Goal: Check status: Check status

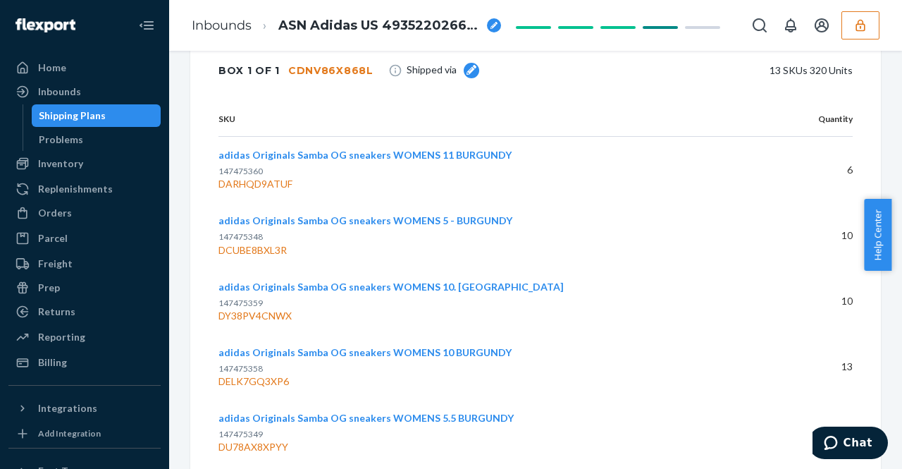
click at [87, 115] on div "Shipping Plans" at bounding box center [72, 116] width 67 height 14
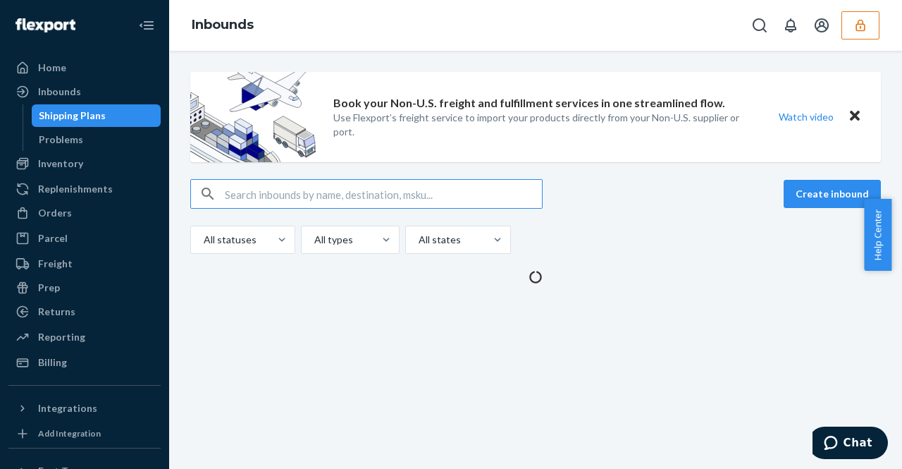
type input "DVZPVEKC4JX"
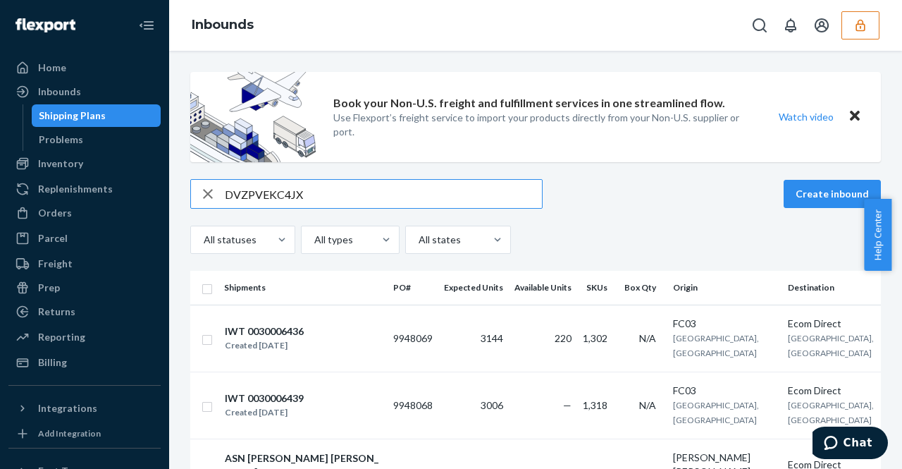
click at [395, 342] on td "9948069" at bounding box center [413, 337] width 51 height 67
type input "DVZPVEKC4JX"
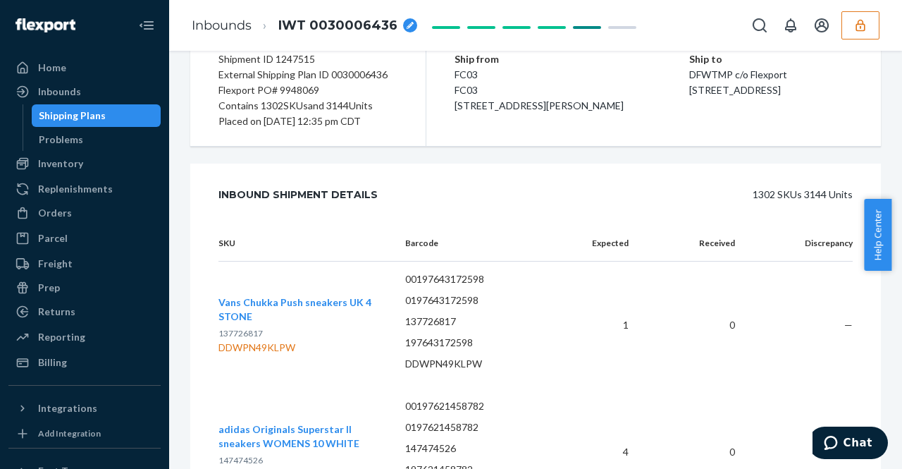
scroll to position [173, 0]
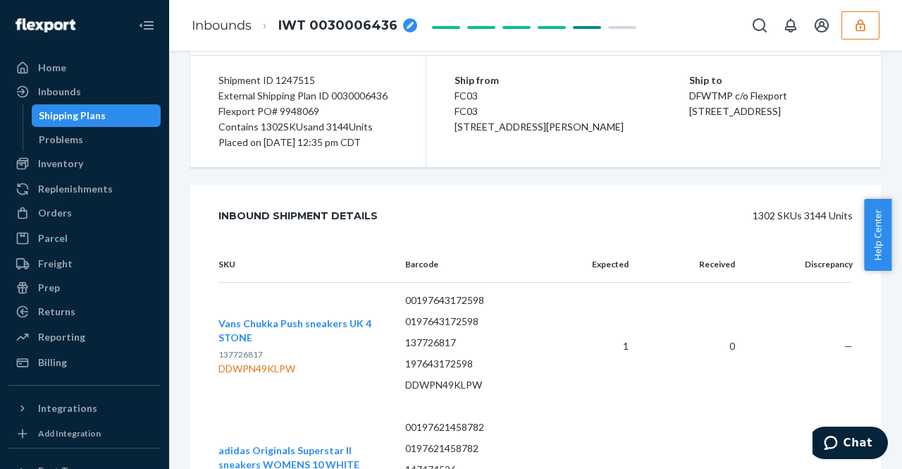
click at [137, 123] on div "Shipping Plans" at bounding box center [96, 116] width 127 height 20
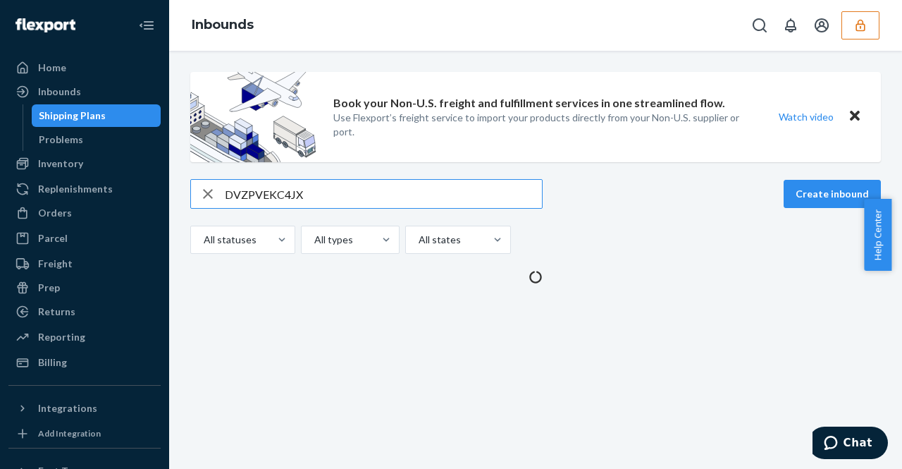
type input "DVZPVEKC4JX"
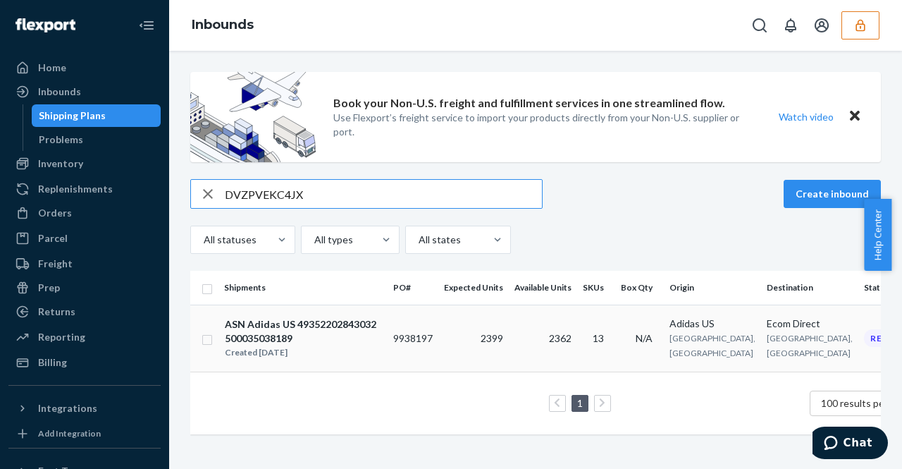
click at [423, 326] on td "9938197" at bounding box center [413, 337] width 51 height 67
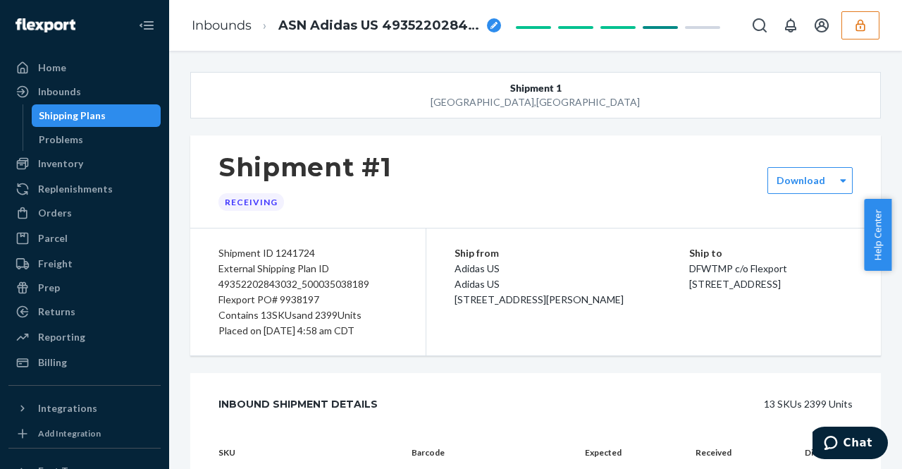
click at [307, 302] on div "Flexport PO# 9938197" at bounding box center [307, 300] width 179 height 16
copy div "9938197"
click at [117, 118] on div "Shipping Plans" at bounding box center [96, 116] width 127 height 20
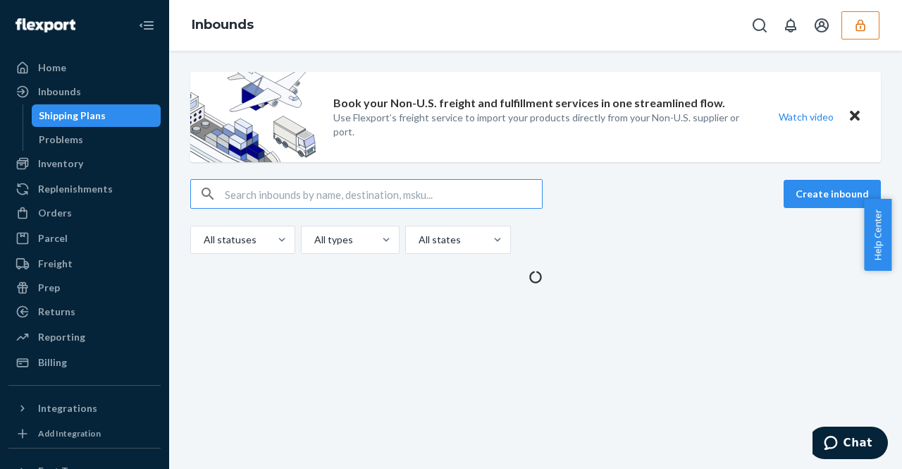
click at [273, 196] on input "text" at bounding box center [383, 194] width 317 height 28
click at [361, 199] on input "DM736DSNMLF" at bounding box center [383, 194] width 317 height 28
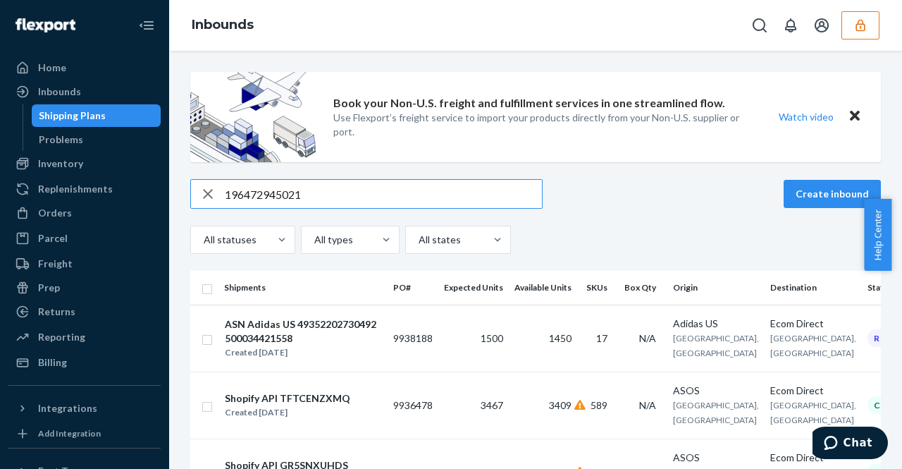
type input "196472945021"
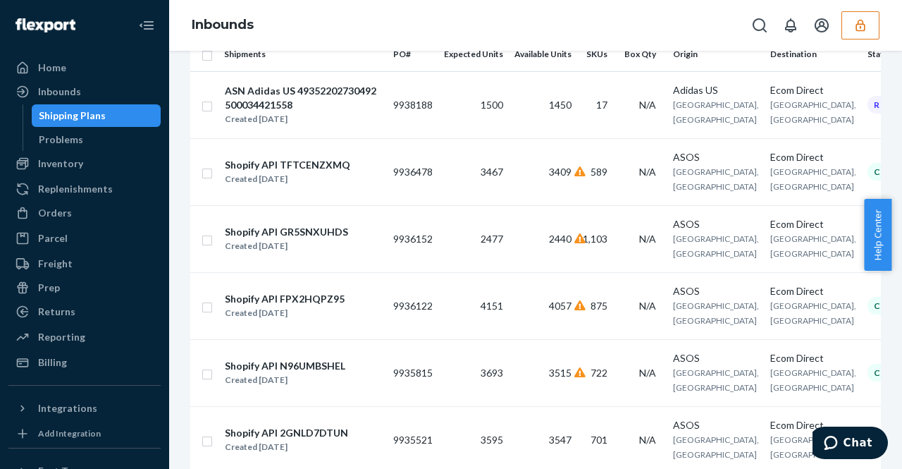
scroll to position [224, 0]
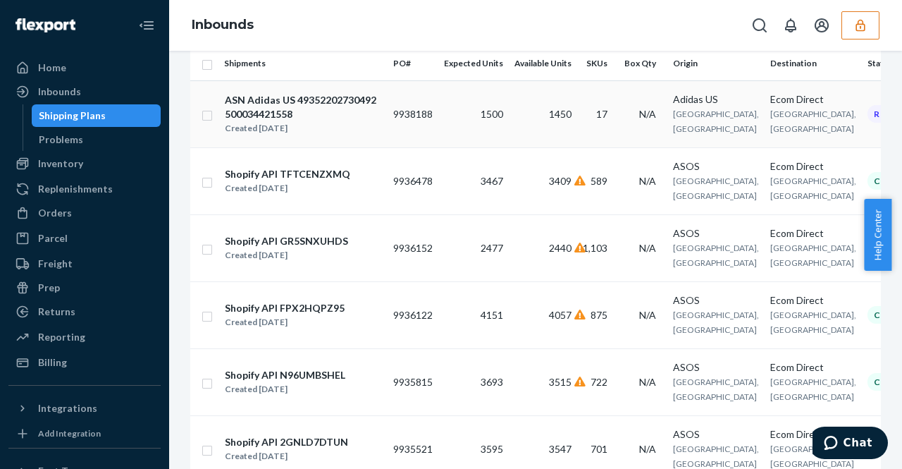
click at [514, 101] on td "1450" at bounding box center [543, 113] width 68 height 67
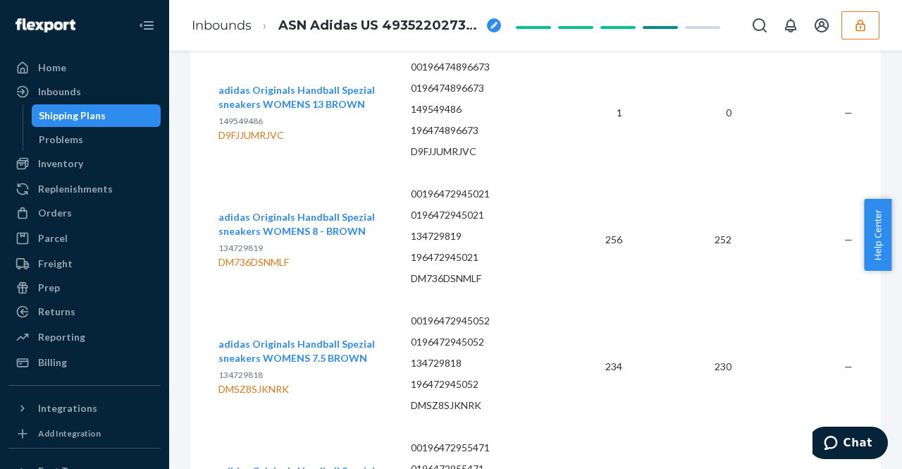
scroll to position [1832, 0]
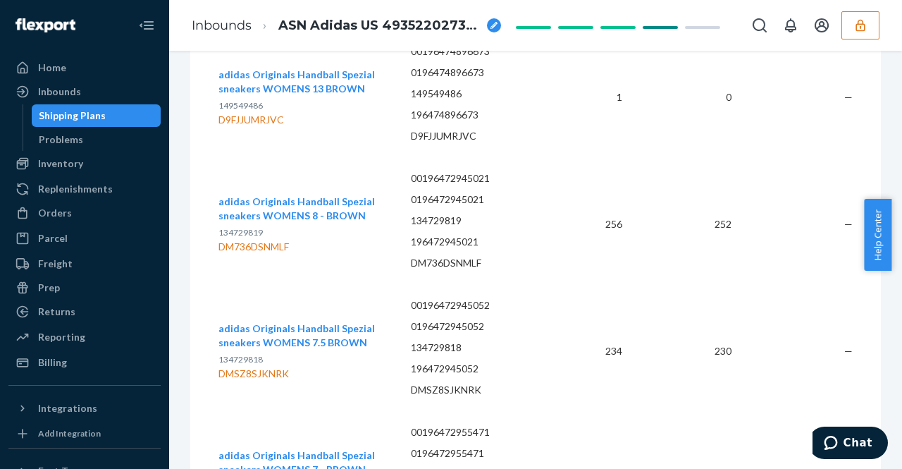
click at [113, 116] on div "Shipping Plans" at bounding box center [96, 116] width 127 height 20
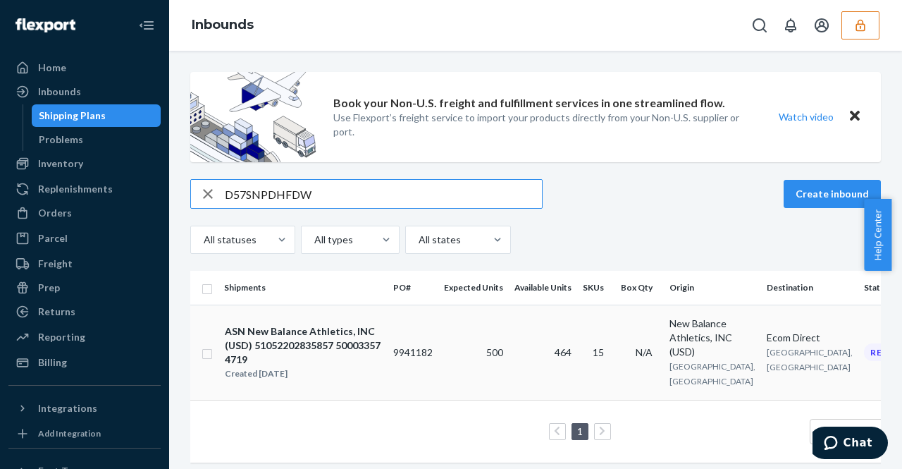
type input "D57SNPDHFDW"
click at [404, 345] on td "9941182" at bounding box center [413, 351] width 51 height 95
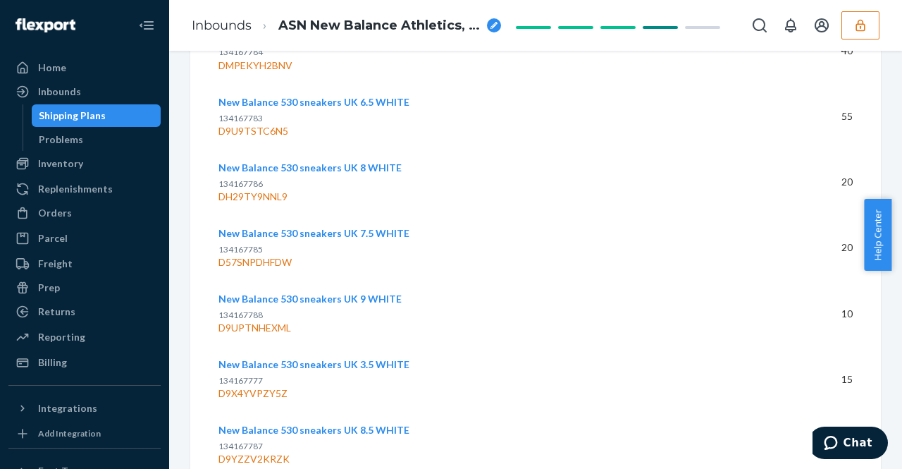
scroll to position [1690, 0]
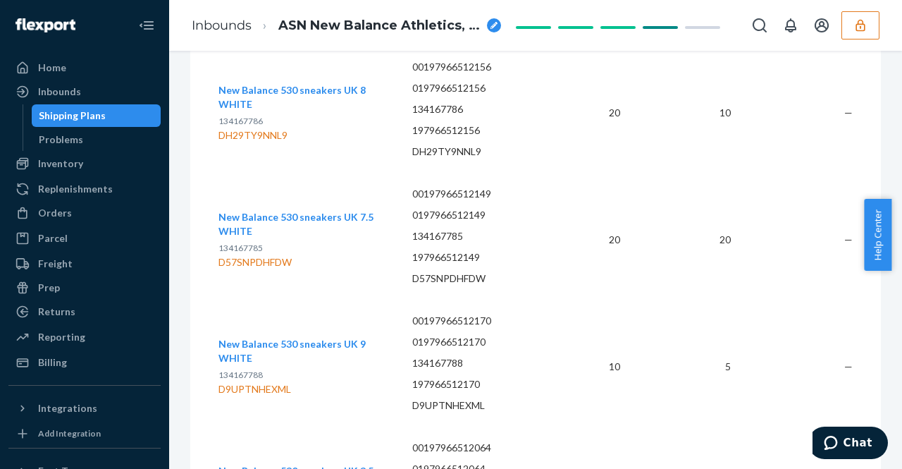
click at [107, 111] on div "Shipping Plans" at bounding box center [96, 116] width 127 height 20
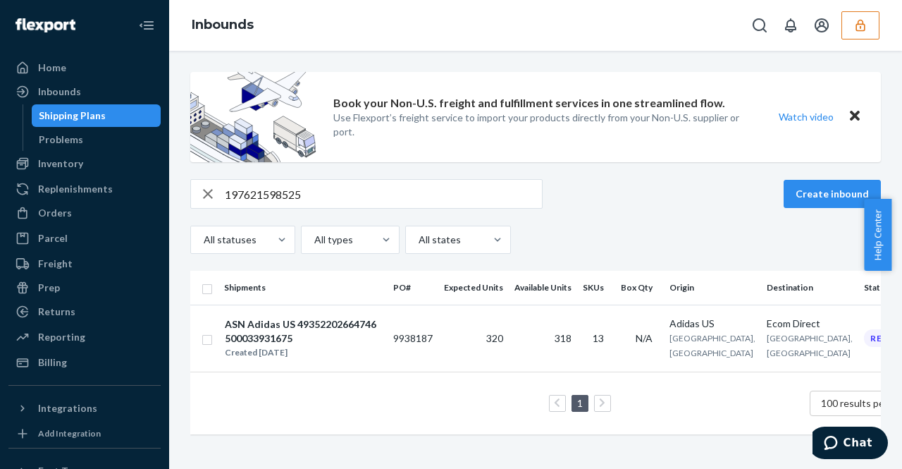
click at [467, 208] on div "197621598525" at bounding box center [366, 194] width 352 height 30
click at [309, 204] on input "197621598525" at bounding box center [383, 194] width 317 height 28
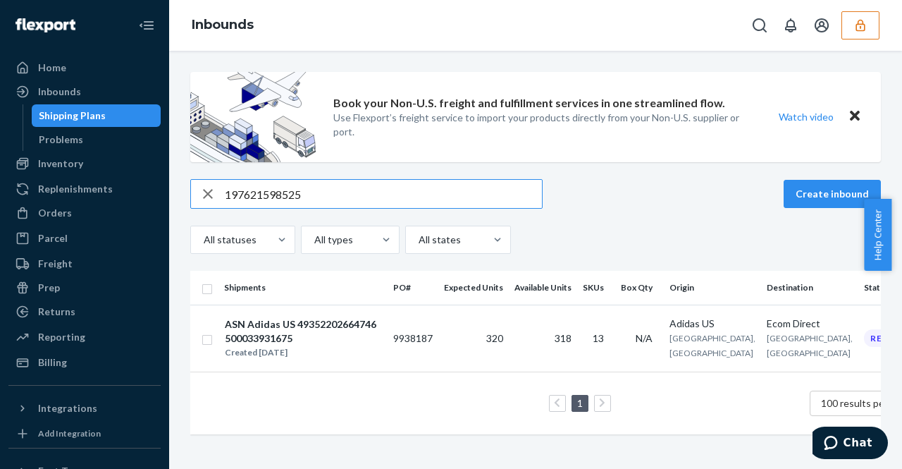
click at [309, 204] on input "197621598525" at bounding box center [383, 194] width 317 height 28
paste input "9937572"
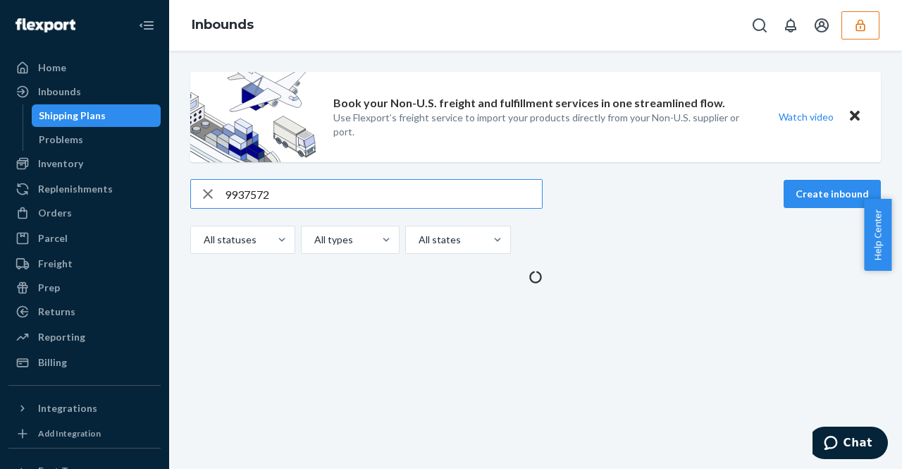
type input "9937572"
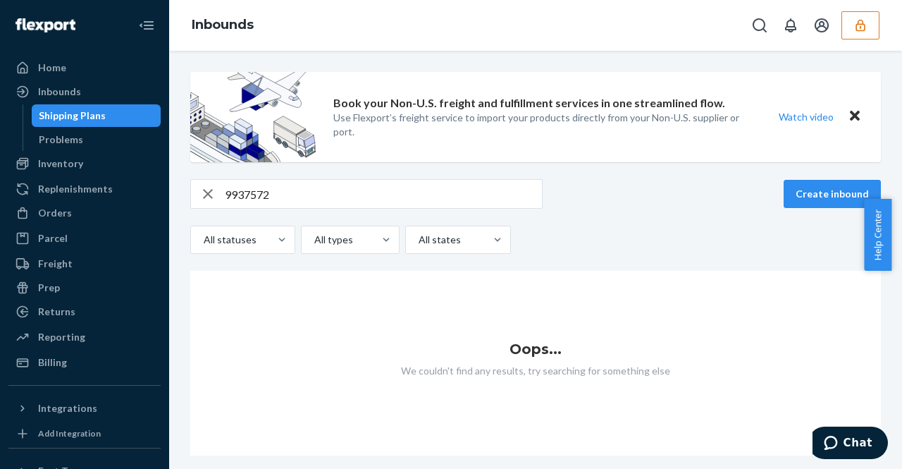
click at [820, 330] on div "Oops... We couldn't find any results, try searching for something else" at bounding box center [535, 363] width 691 height 185
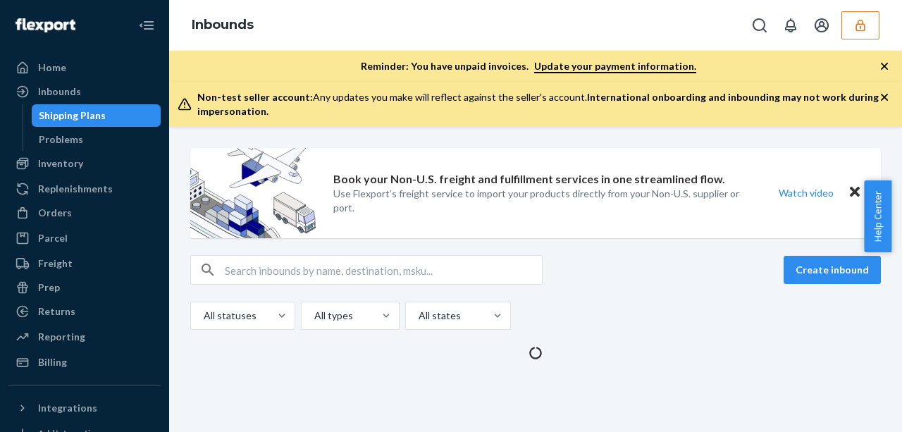
click at [851, 27] on button "button" at bounding box center [860, 25] width 38 height 28
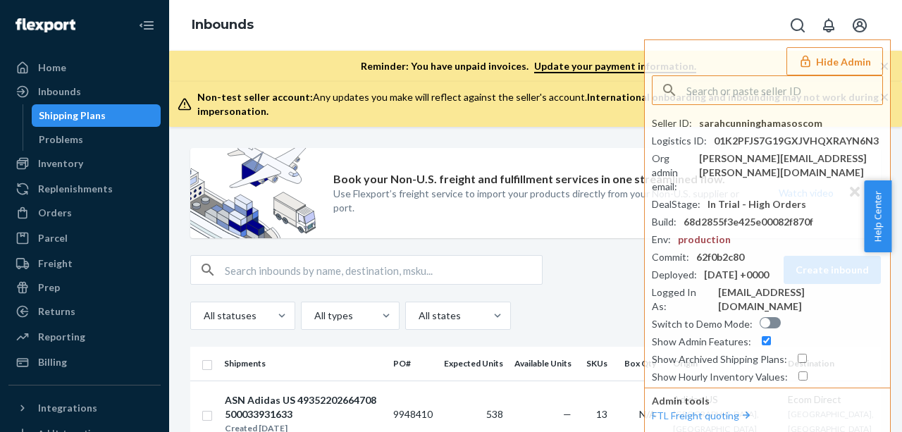
click at [453, 266] on input "text" at bounding box center [383, 270] width 317 height 28
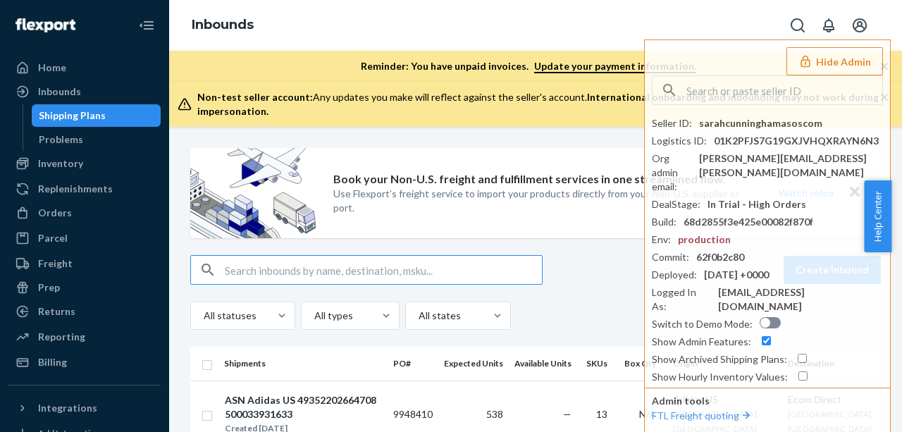
paste input "DARHQD9ATUF"
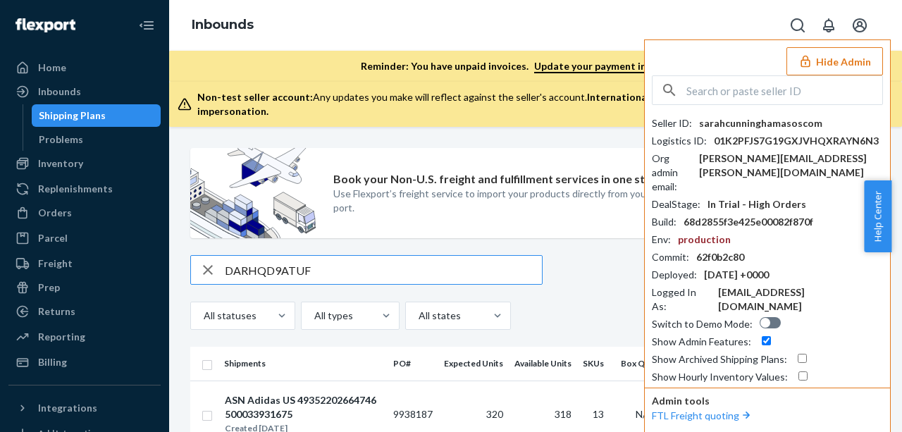
click at [839, 63] on button "Hide Admin" at bounding box center [834, 61] width 97 height 28
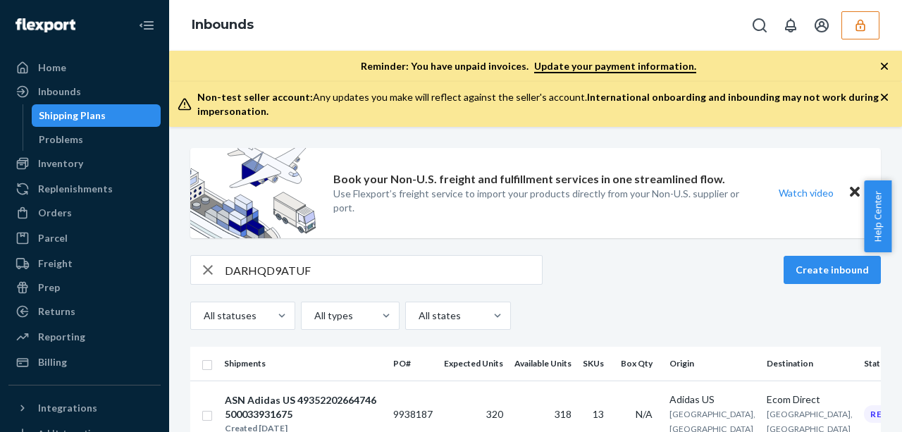
scroll to position [101, 0]
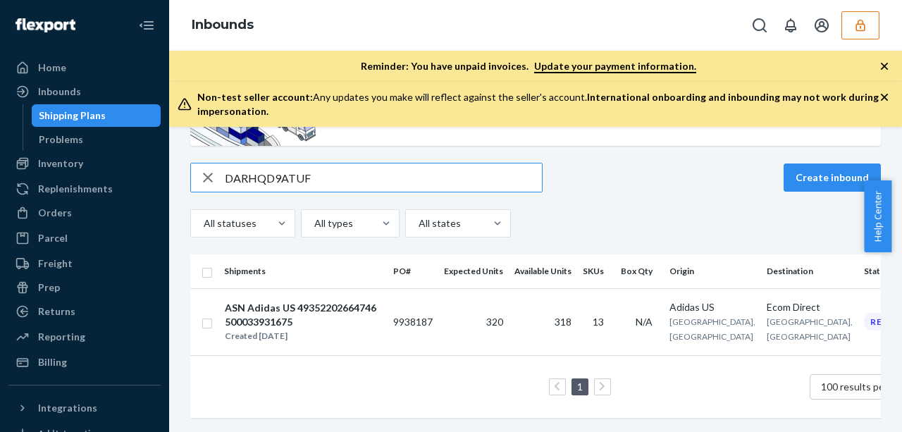
click at [296, 171] on input "DARHQD9ATUF" at bounding box center [383, 177] width 317 height 28
paste input "P7EYEHZNW6"
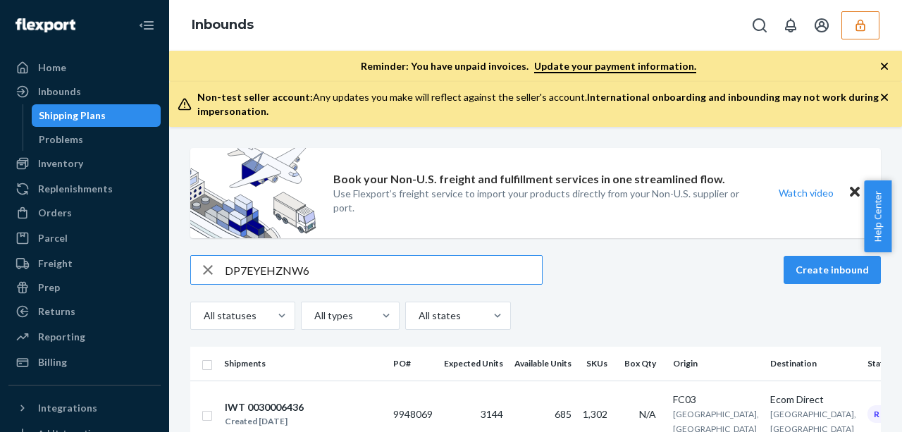
scroll to position [87, 0]
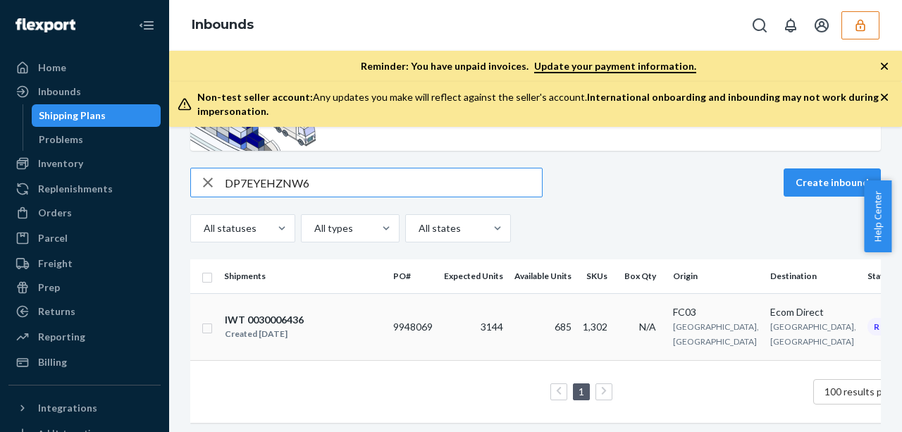
type input "DP7EYEHZNW6"
click at [414, 317] on td "9948069" at bounding box center [413, 326] width 51 height 67
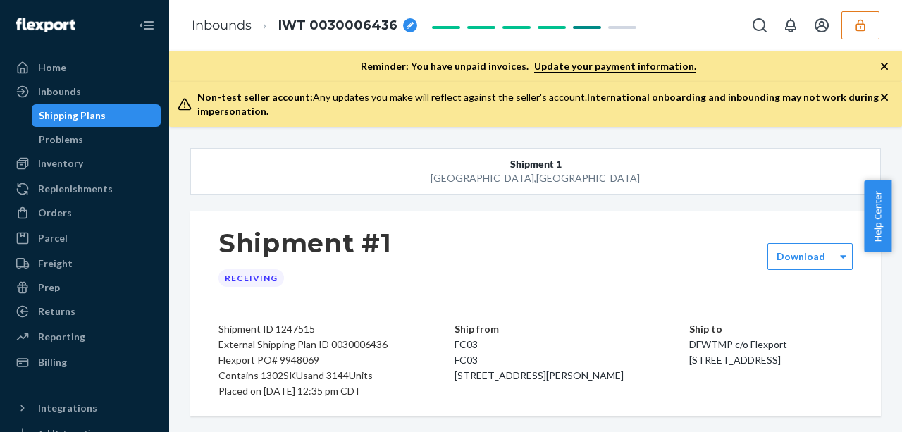
scroll to position [28589, 0]
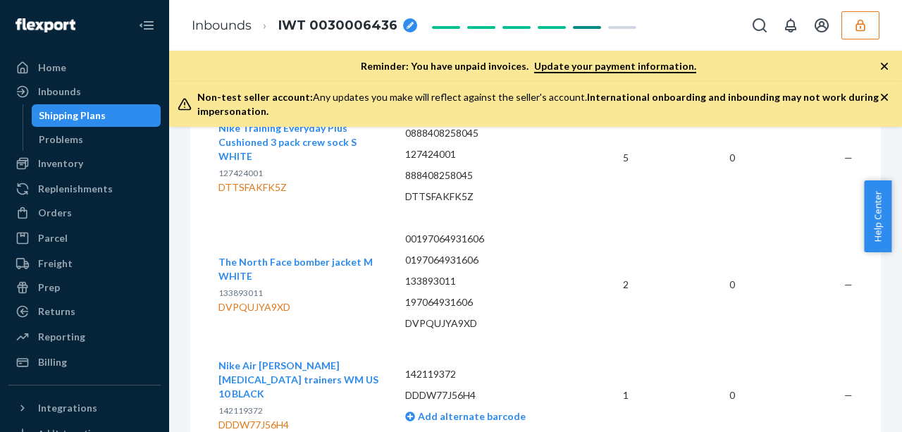
click at [458, 232] on p "00197064931606" at bounding box center [481, 239] width 153 height 14
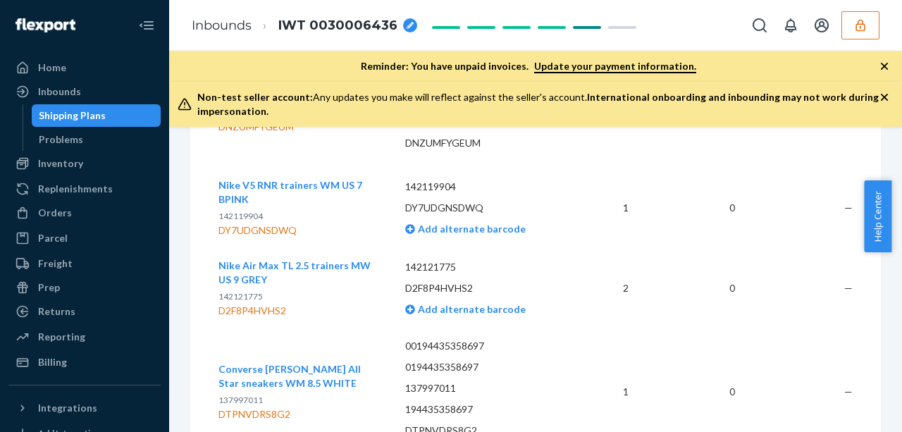
click at [97, 111] on div "Shipping Plans" at bounding box center [72, 116] width 67 height 14
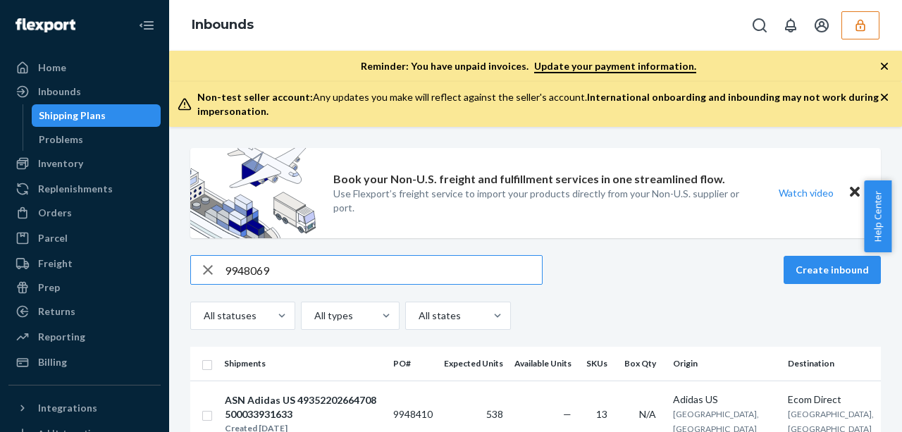
type input "9948069"
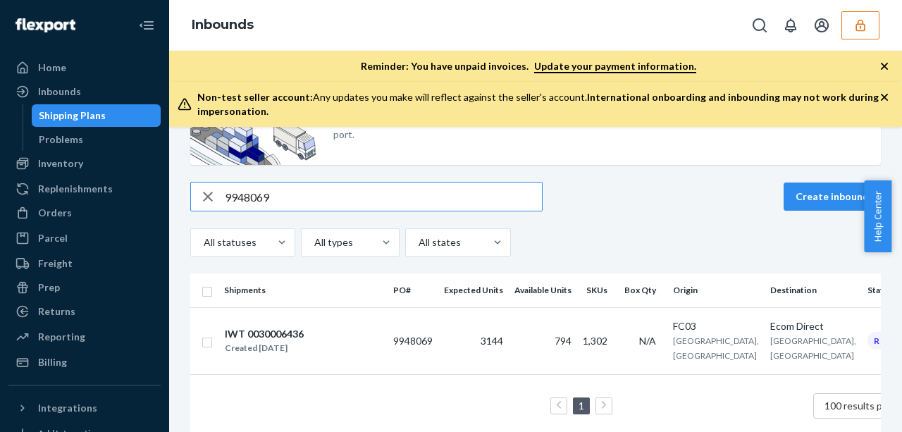
scroll to position [75, 0]
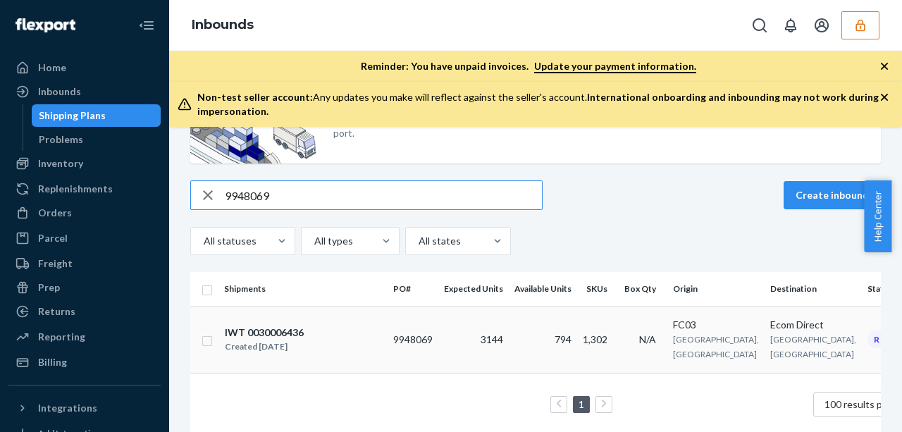
click at [420, 323] on td "9948069" at bounding box center [413, 339] width 51 height 67
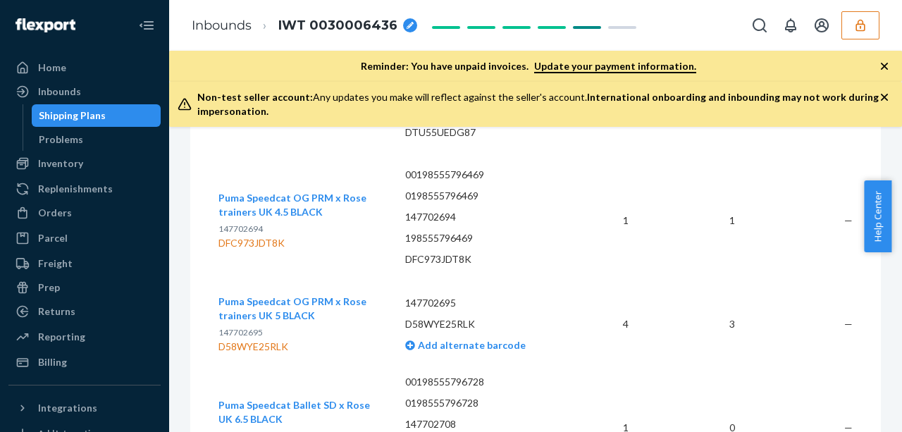
scroll to position [42797, 0]
